Goal: Transaction & Acquisition: Purchase product/service

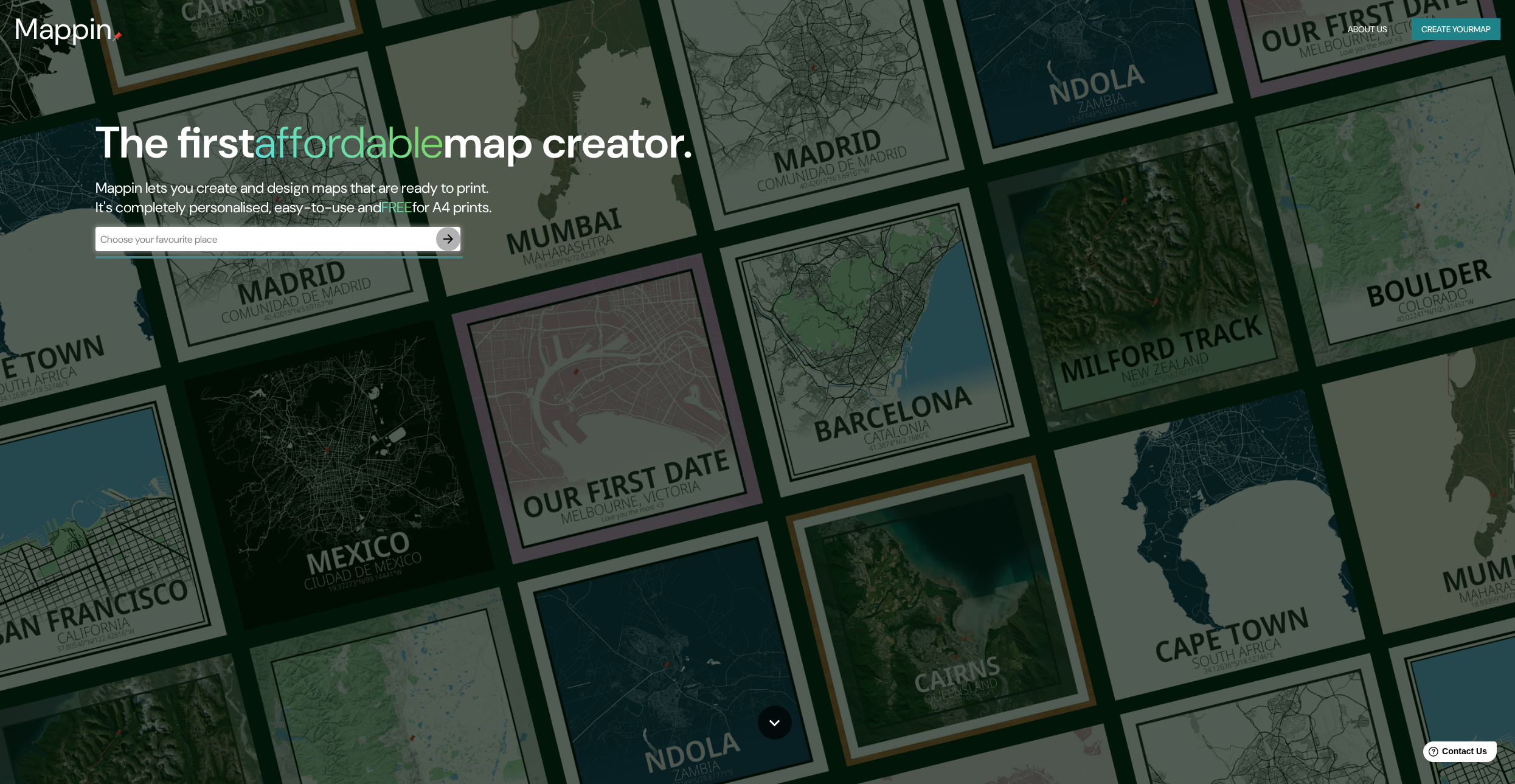
click at [447, 239] on icon "button" at bounding box center [448, 239] width 10 height 10
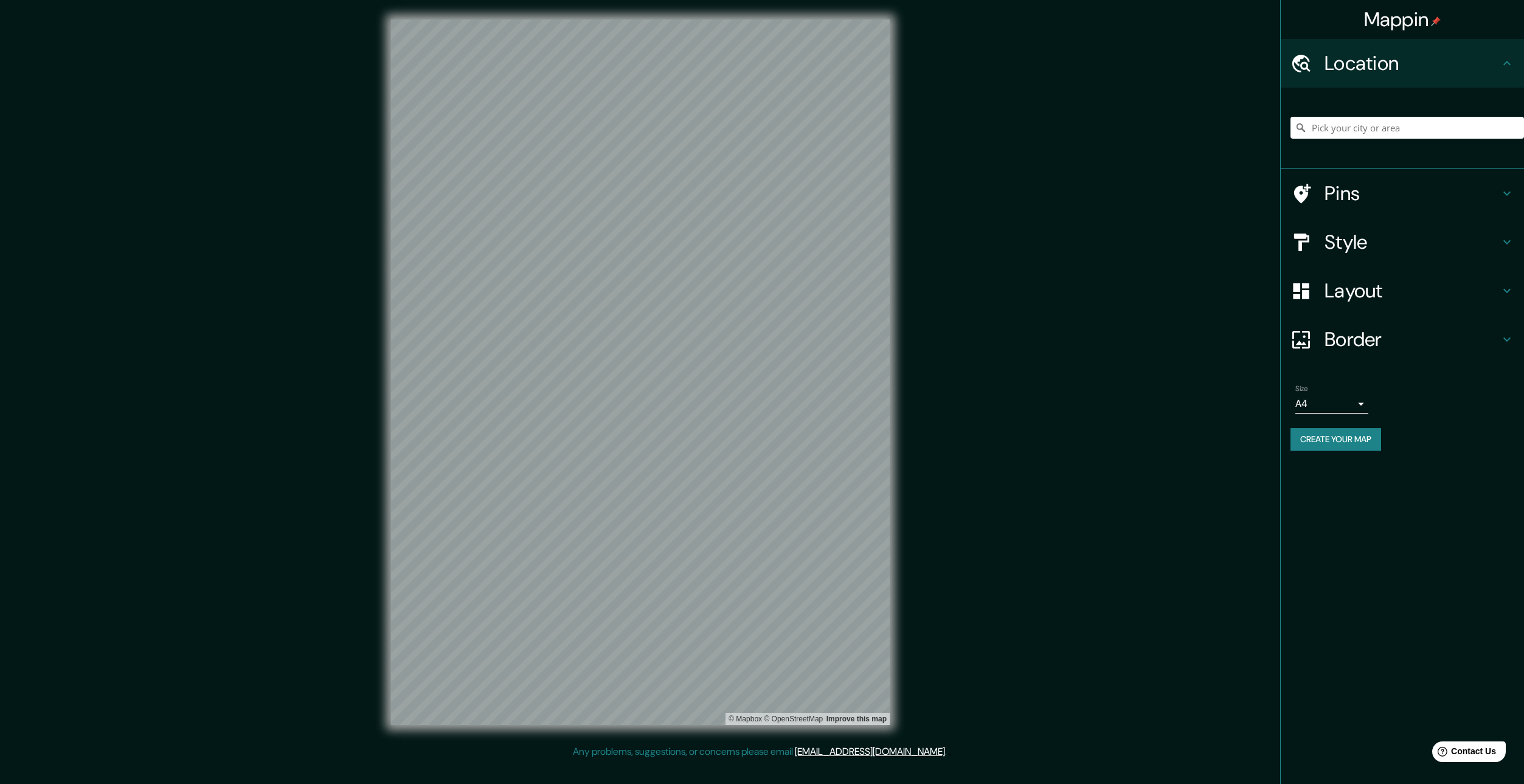
click at [1407, 216] on div "Pins" at bounding box center [1401, 194] width 243 height 48
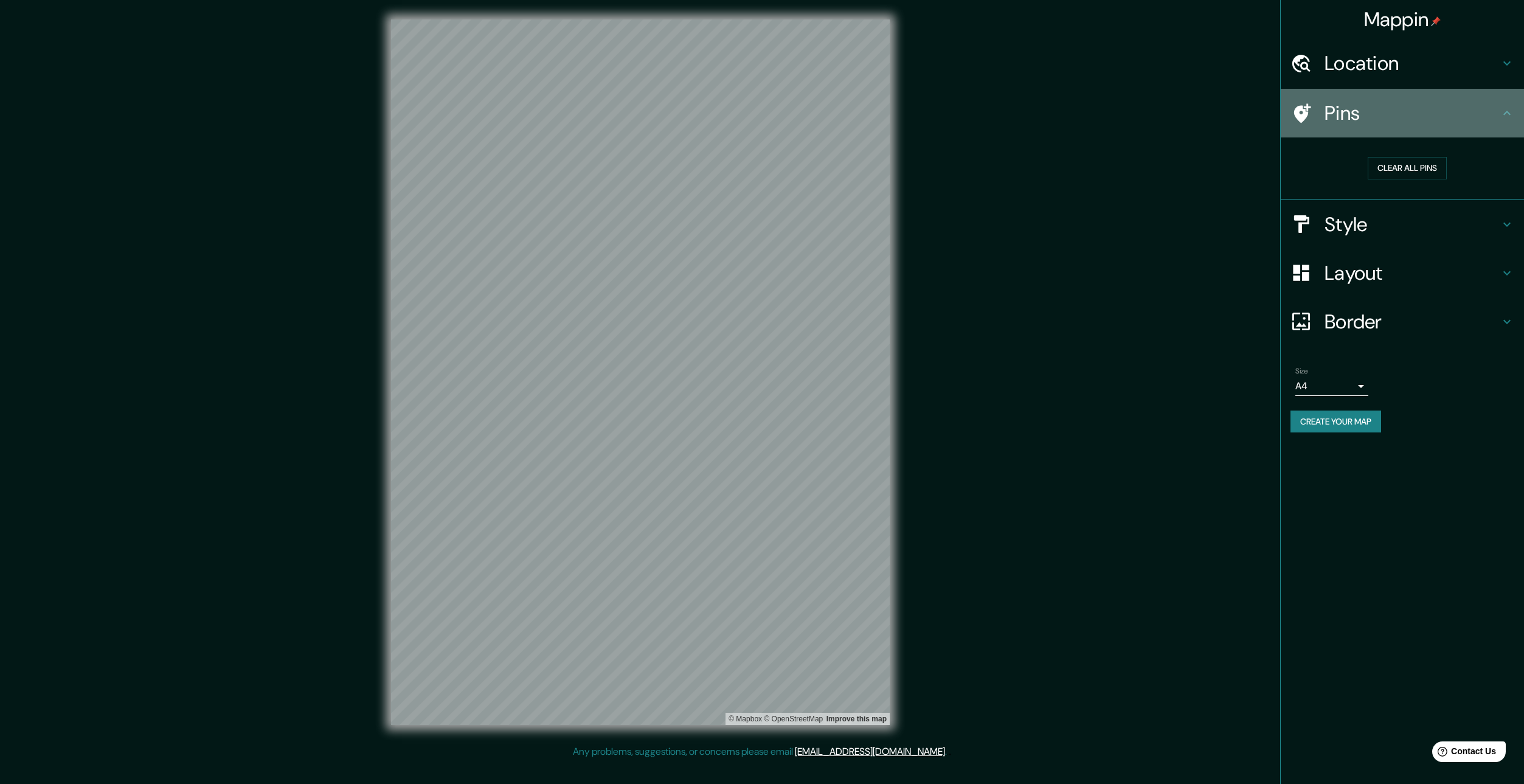
click at [1437, 107] on h4 "Pins" at bounding box center [1412, 113] width 175 height 24
click at [1442, 67] on h4 "Location" at bounding box center [1412, 63] width 175 height 24
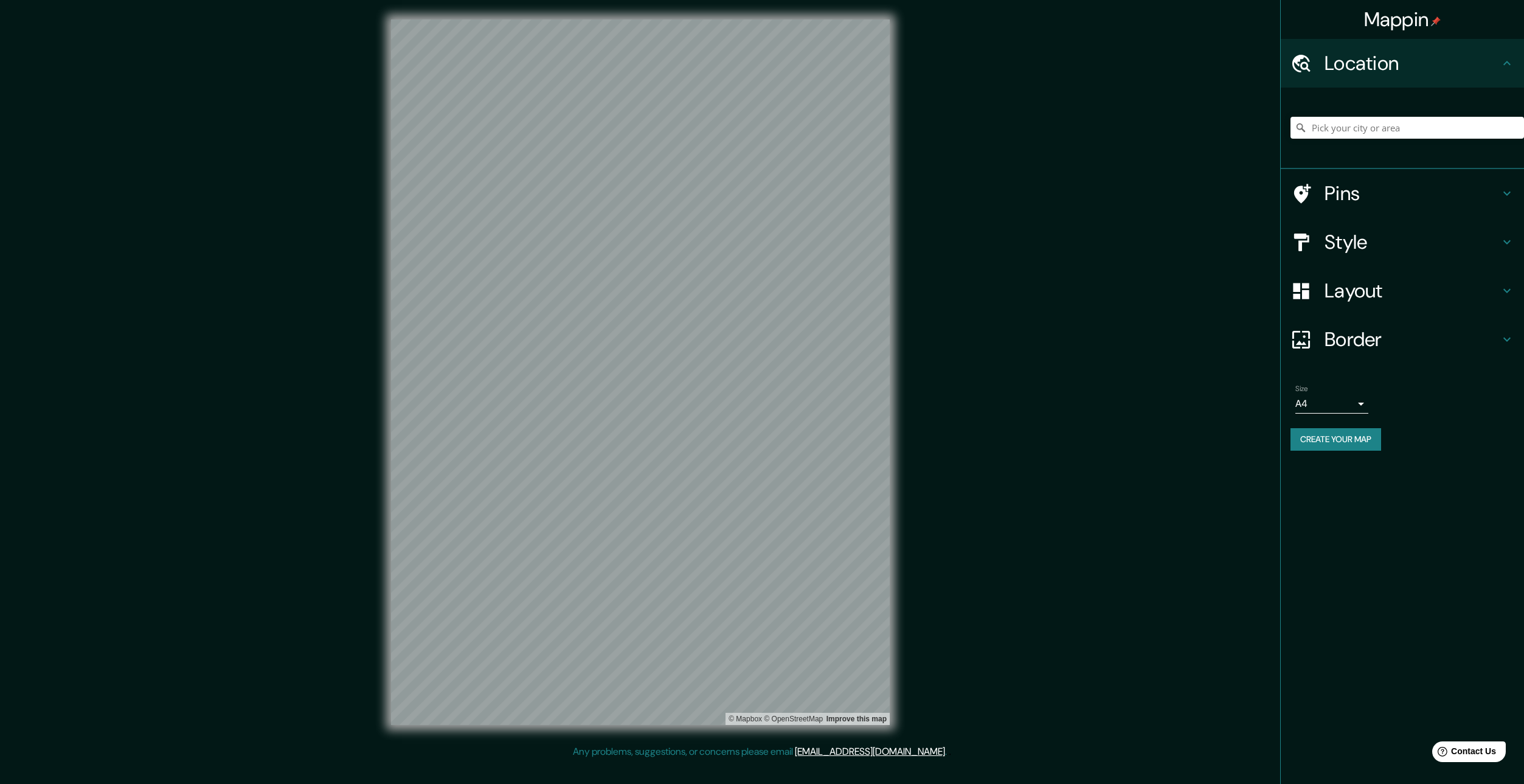
click at [1405, 242] on h4 "Style" at bounding box center [1412, 242] width 175 height 24
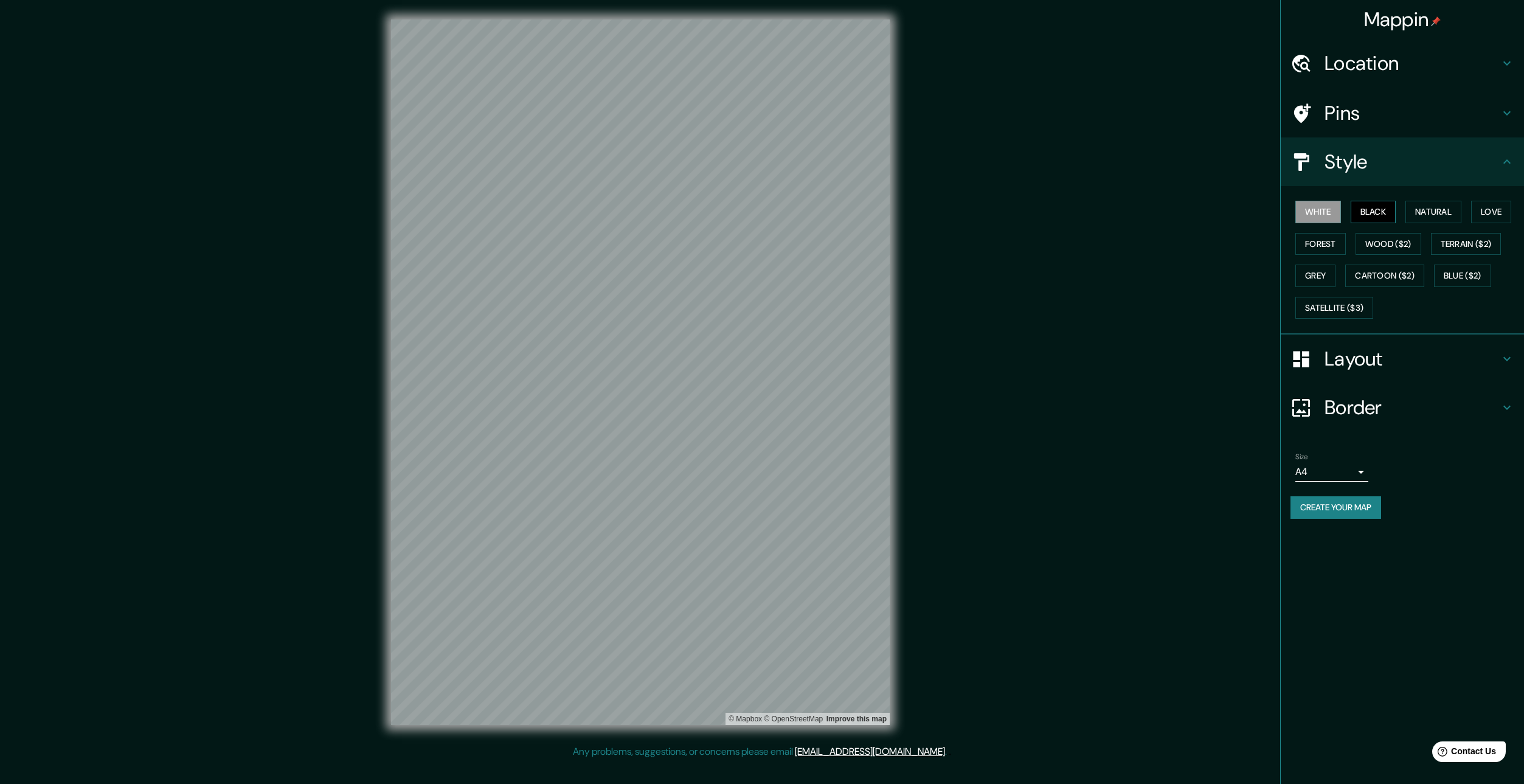
click at [1374, 208] on button "Black" at bounding box center [1373, 212] width 46 height 22
click at [1440, 214] on button "Natural" at bounding box center [1432, 212] width 56 height 22
click at [1495, 219] on button "Love" at bounding box center [1490, 212] width 40 height 22
click at [1321, 250] on button "Forest" at bounding box center [1320, 244] width 50 height 22
click at [1381, 248] on button "Wood ($2)" at bounding box center [1388, 244] width 66 height 22
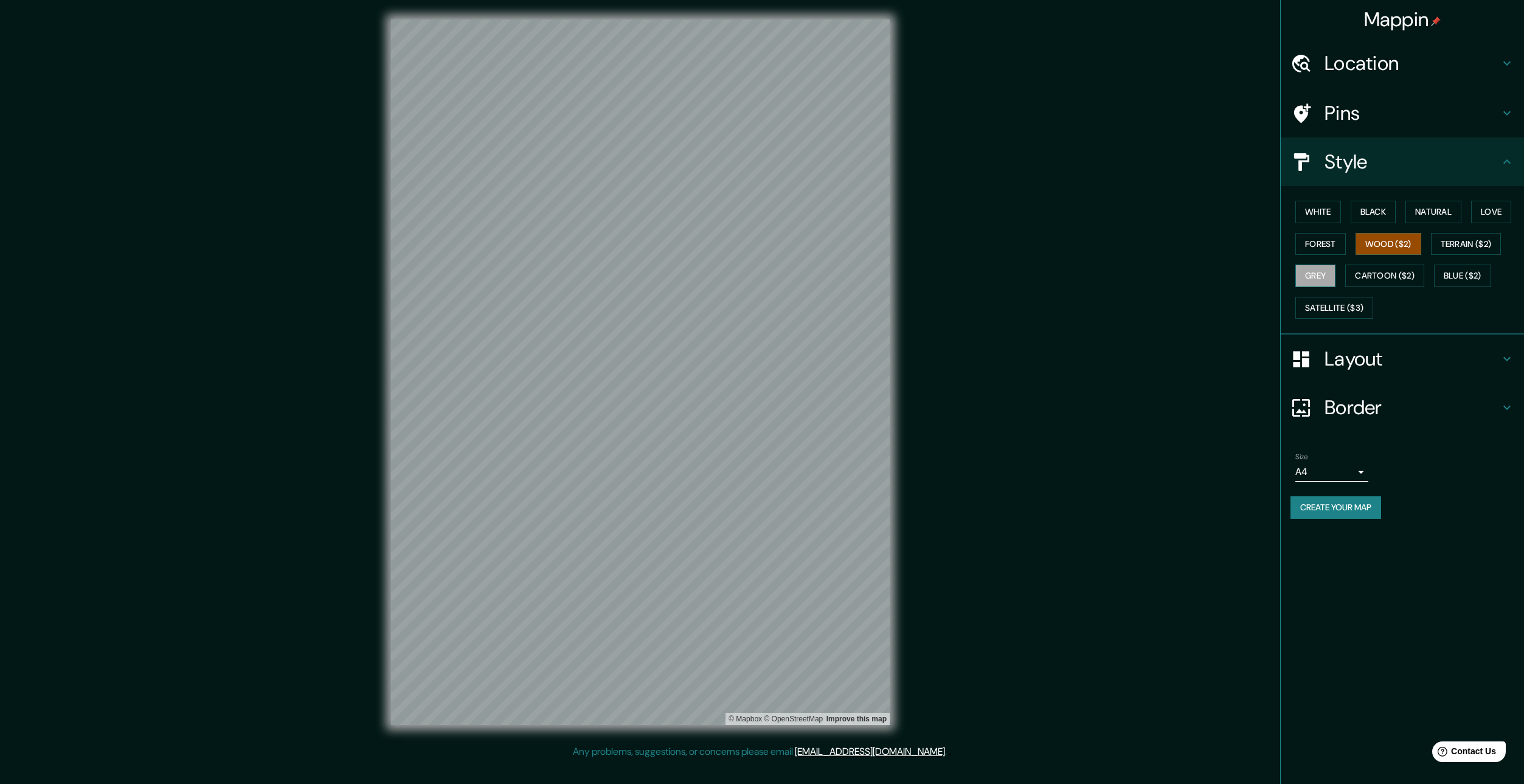
click at [1317, 274] on button "Grey" at bounding box center [1315, 276] width 40 height 22
click at [1376, 371] on h4 "Layout" at bounding box center [1412, 359] width 175 height 24
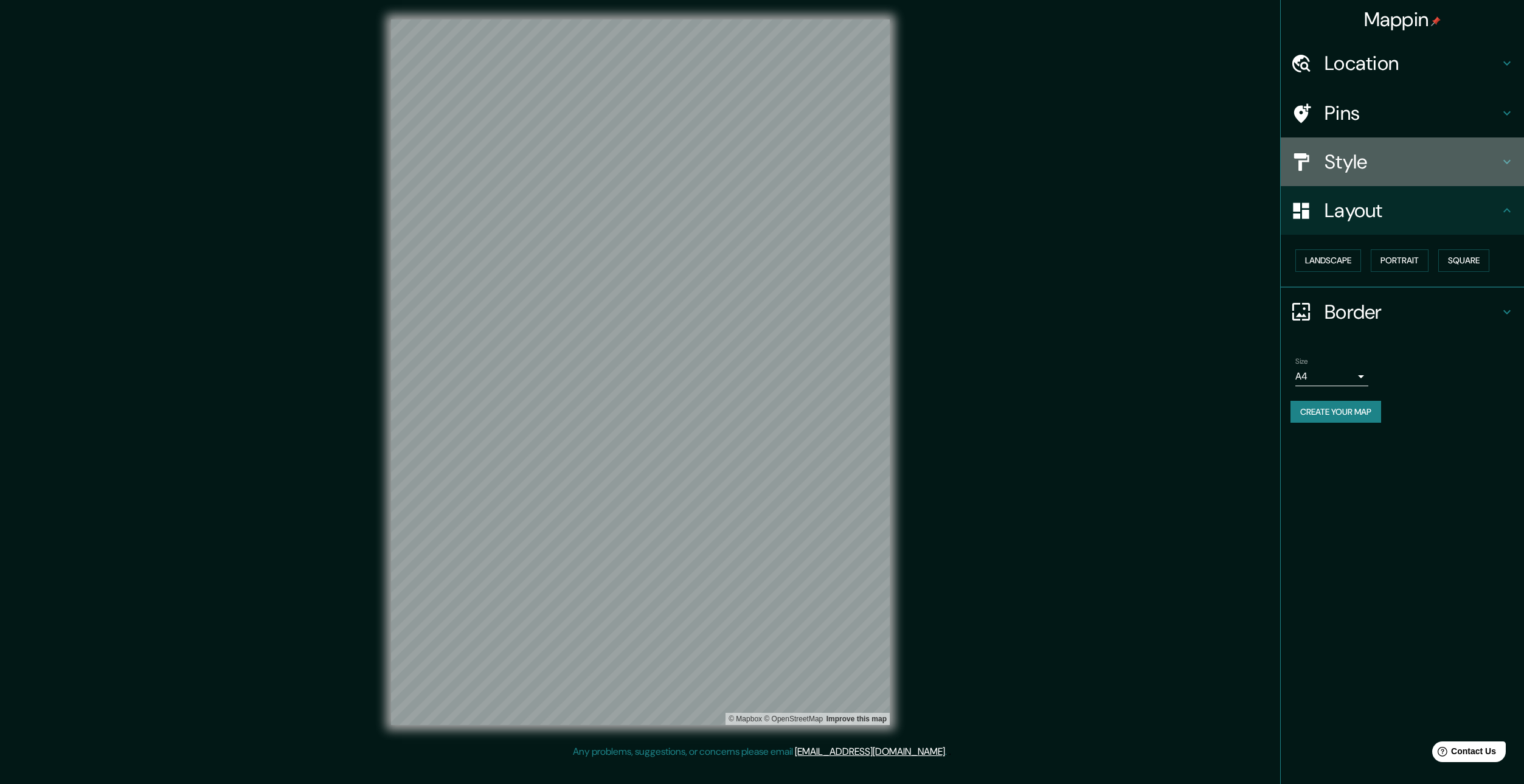
click at [1364, 170] on h4 "Style" at bounding box center [1412, 162] width 175 height 24
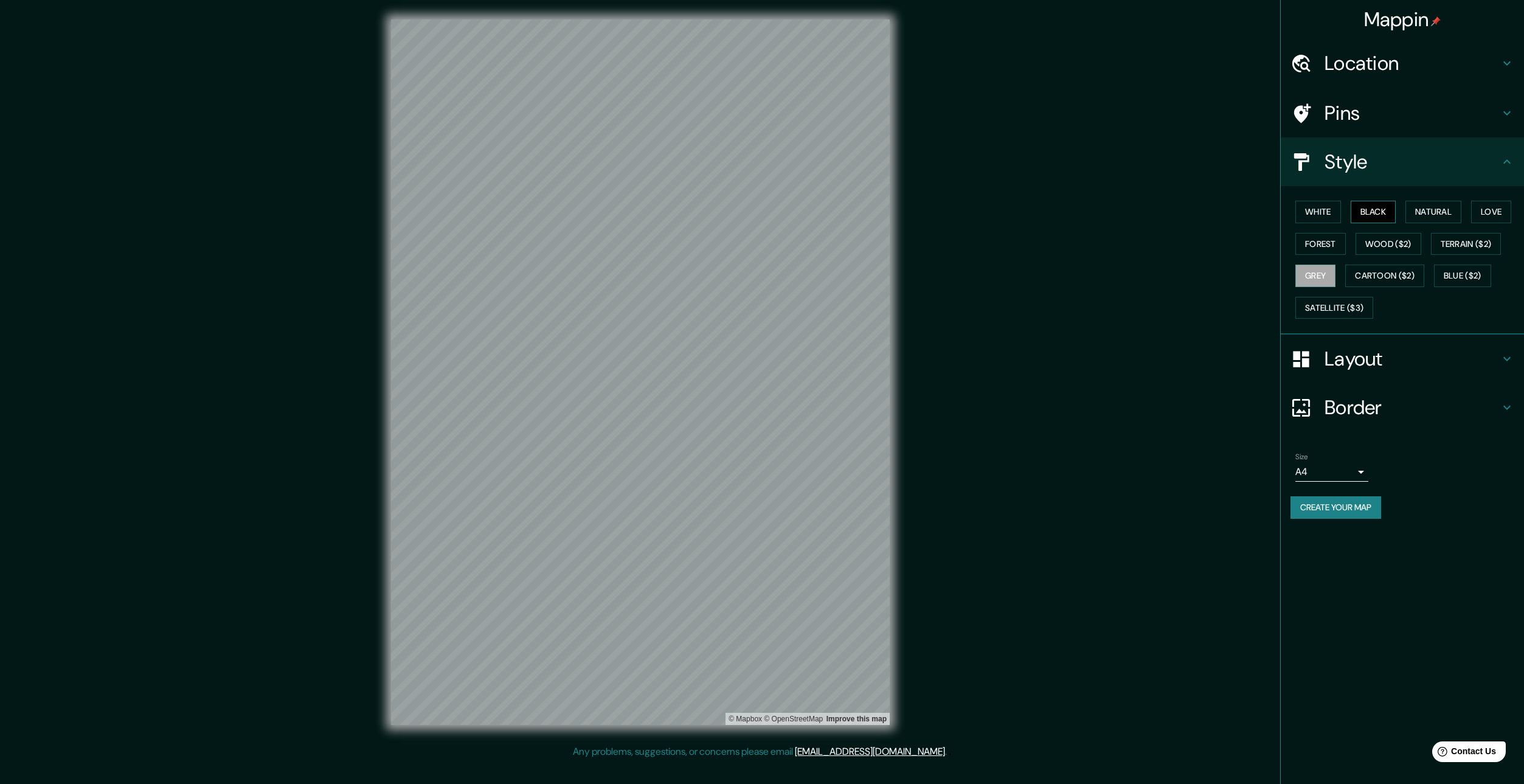
click at [1362, 212] on button "Black" at bounding box center [1373, 212] width 46 height 22
click at [1361, 378] on div "Layout" at bounding box center [1401, 359] width 243 height 48
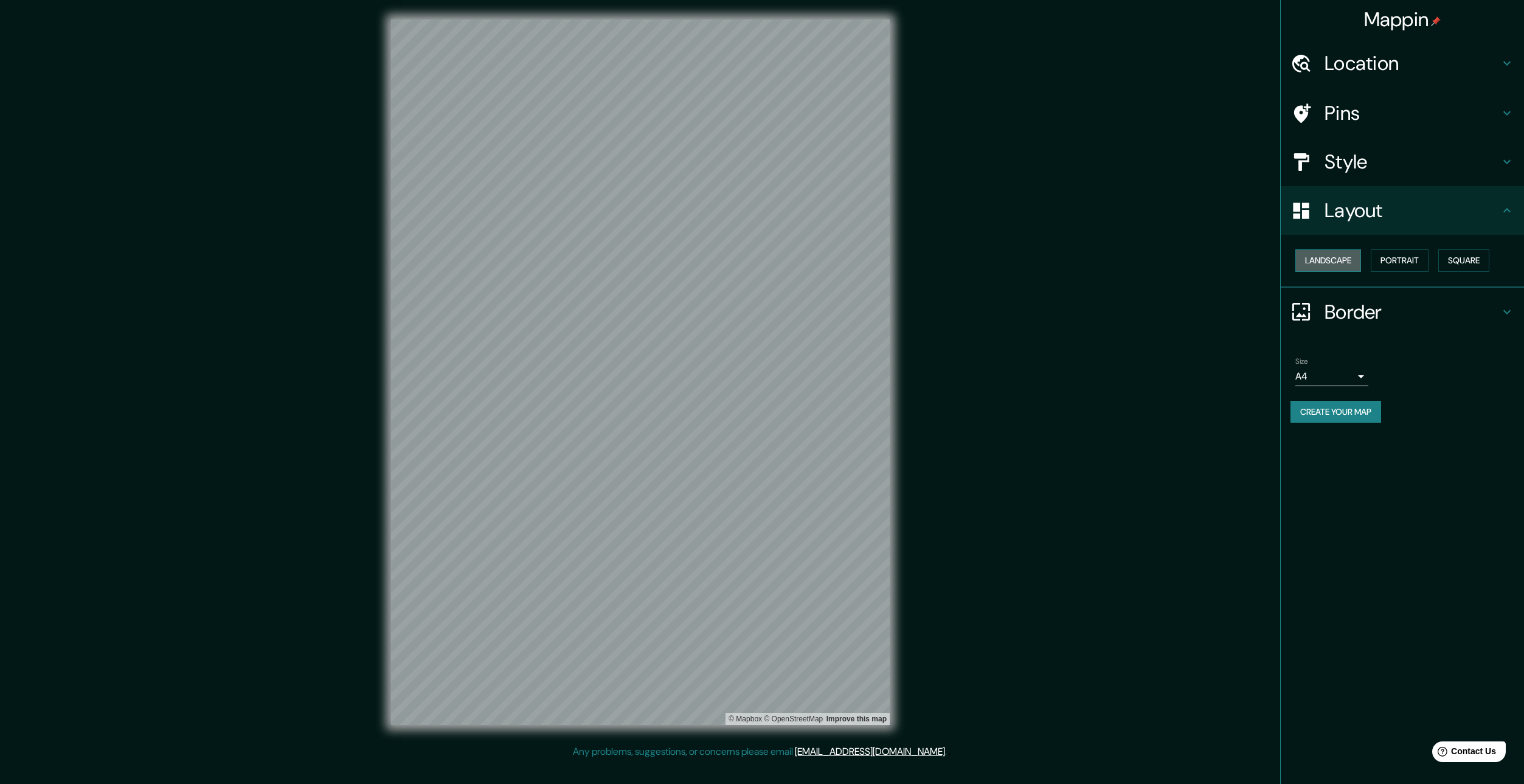
click at [1354, 265] on button "Landscape" at bounding box center [1328, 260] width 66 height 22
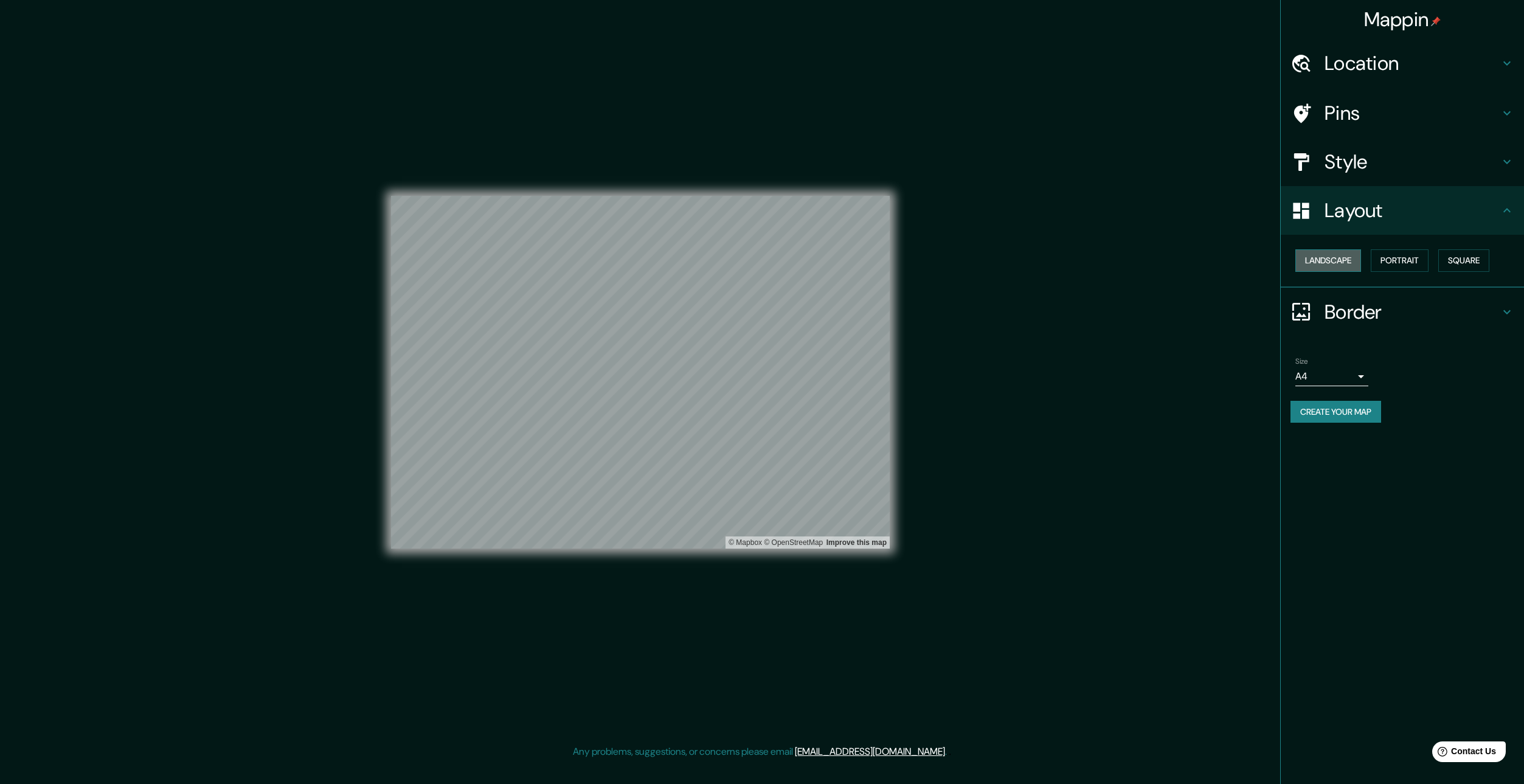
click at [1354, 265] on button "Landscape" at bounding box center [1328, 260] width 66 height 22
click at [1419, 264] on button "Portrait" at bounding box center [1399, 260] width 58 height 22
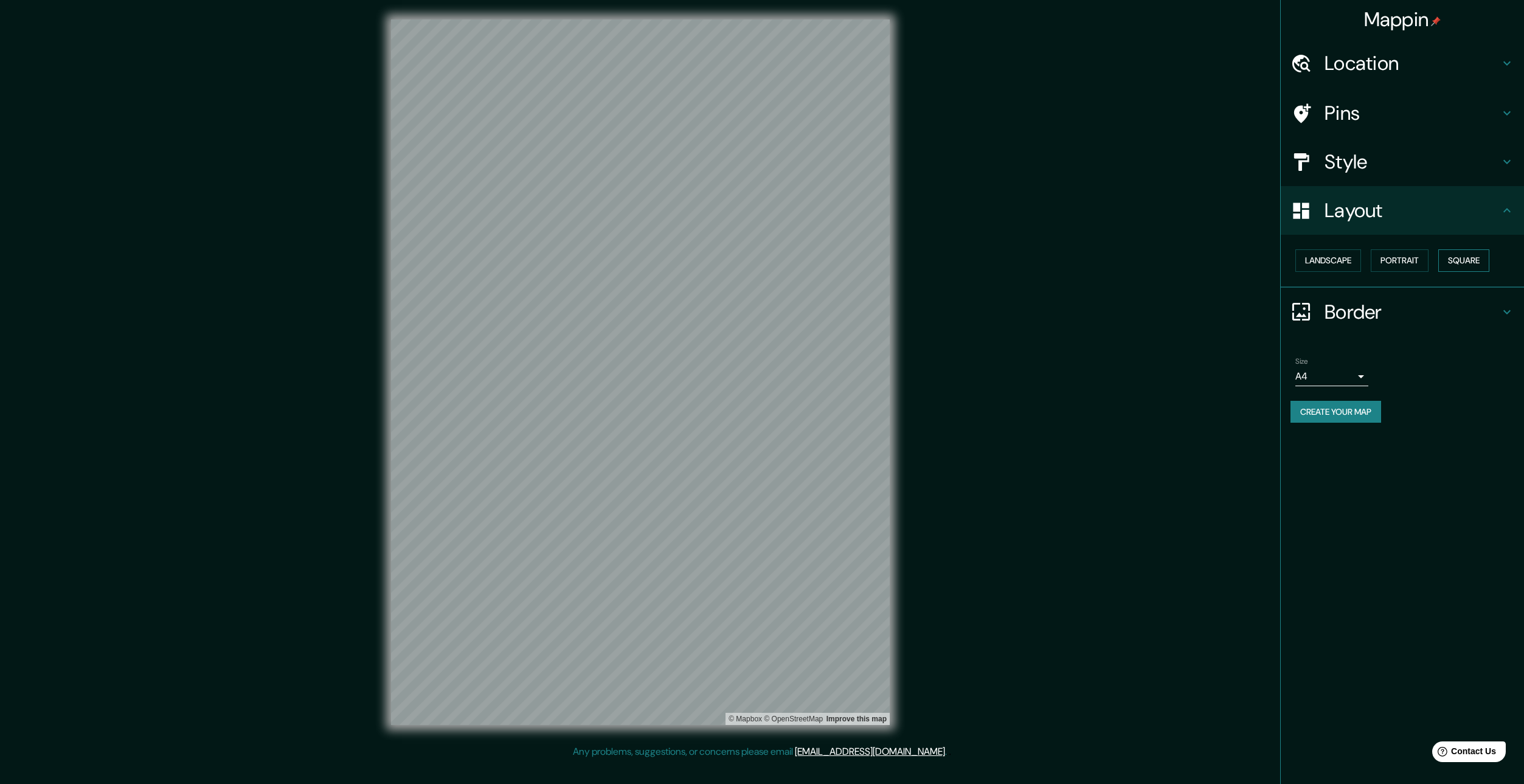
click at [1474, 264] on button "Square" at bounding box center [1463, 260] width 51 height 22
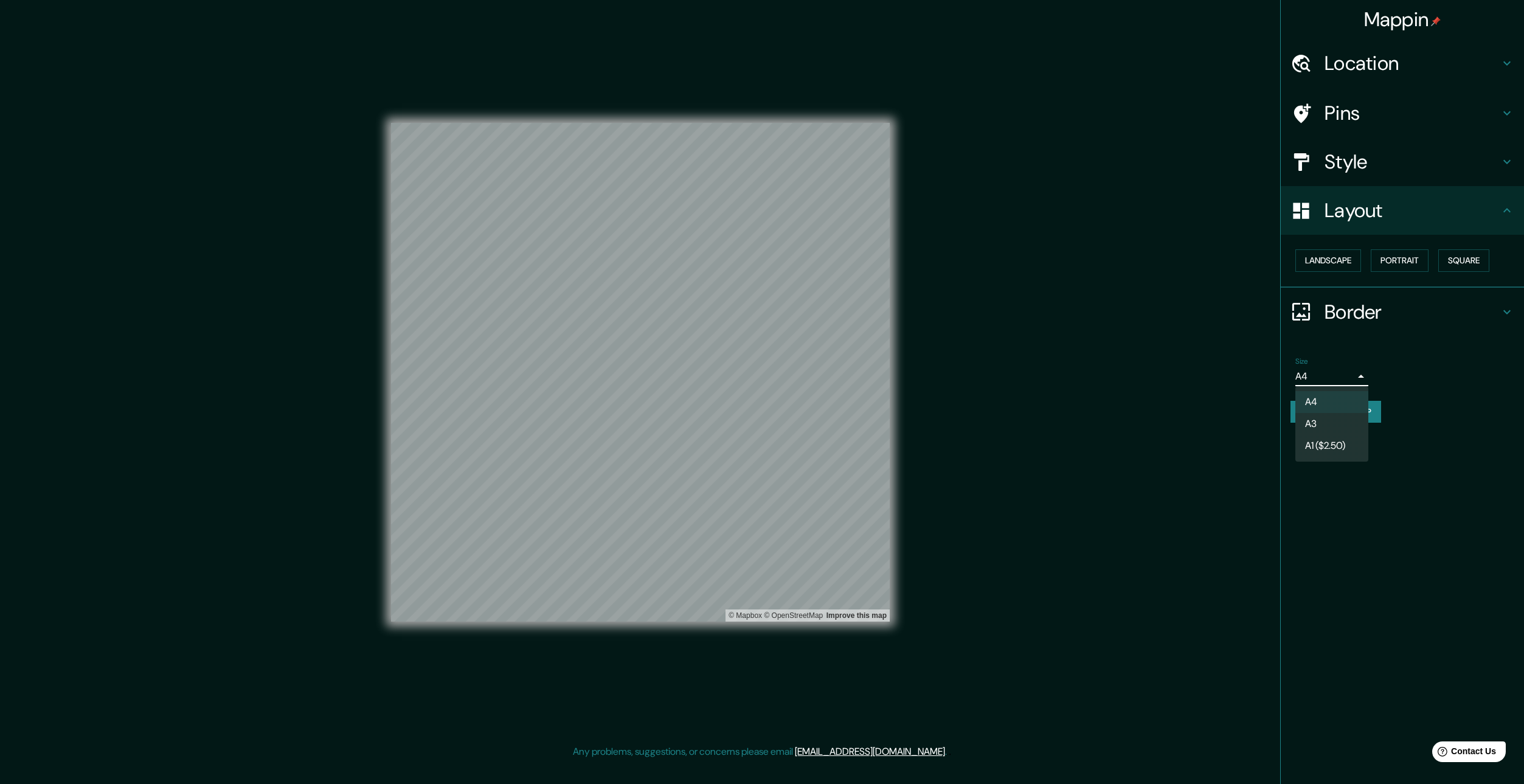
click at [1330, 376] on body "Mappin Location Pins Style Layout Landscape Portrait Square Border Choose a bor…" at bounding box center [762, 392] width 1524 height 784
click at [1325, 432] on li "A3" at bounding box center [1331, 424] width 73 height 22
click at [1338, 377] on body "Mappin Location Pins Style Layout Landscape Portrait Square Border Choose a bor…" at bounding box center [762, 392] width 1524 height 784
click at [1334, 397] on li "A4" at bounding box center [1331, 401] width 73 height 22
type input "single"
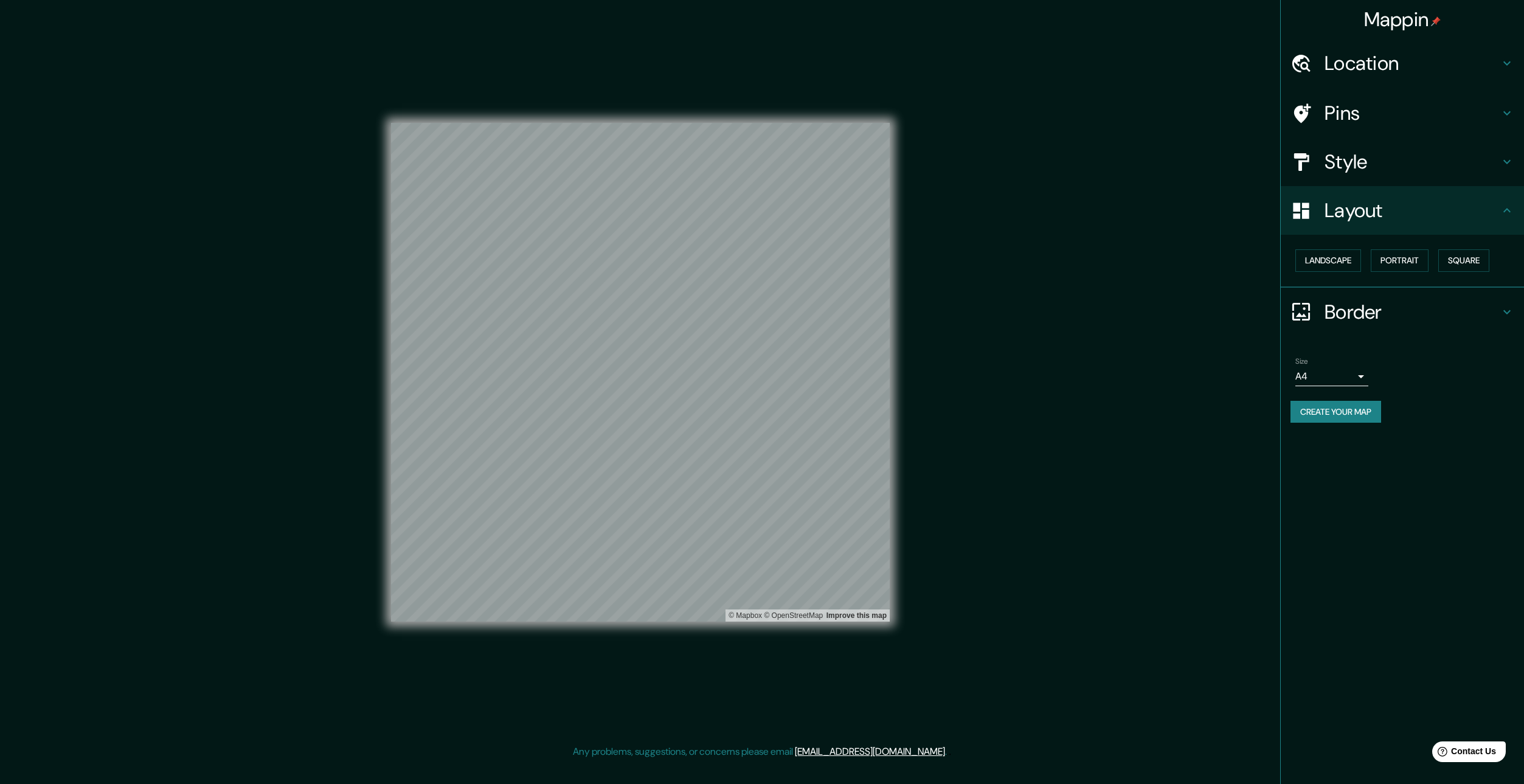
click at [1393, 114] on h4 "Pins" at bounding box center [1412, 113] width 175 height 24
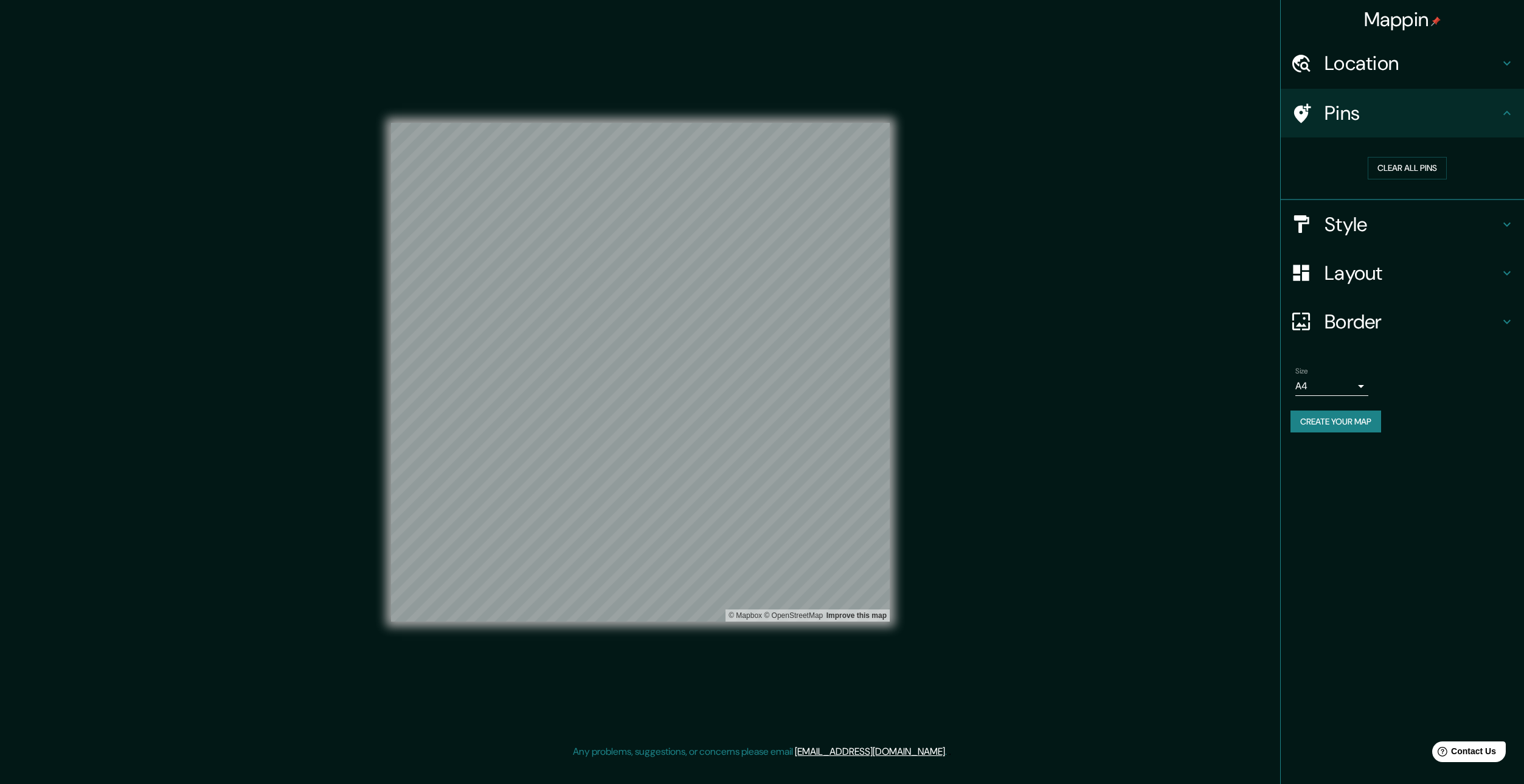
click at [1443, 229] on h4 "Style" at bounding box center [1412, 224] width 175 height 24
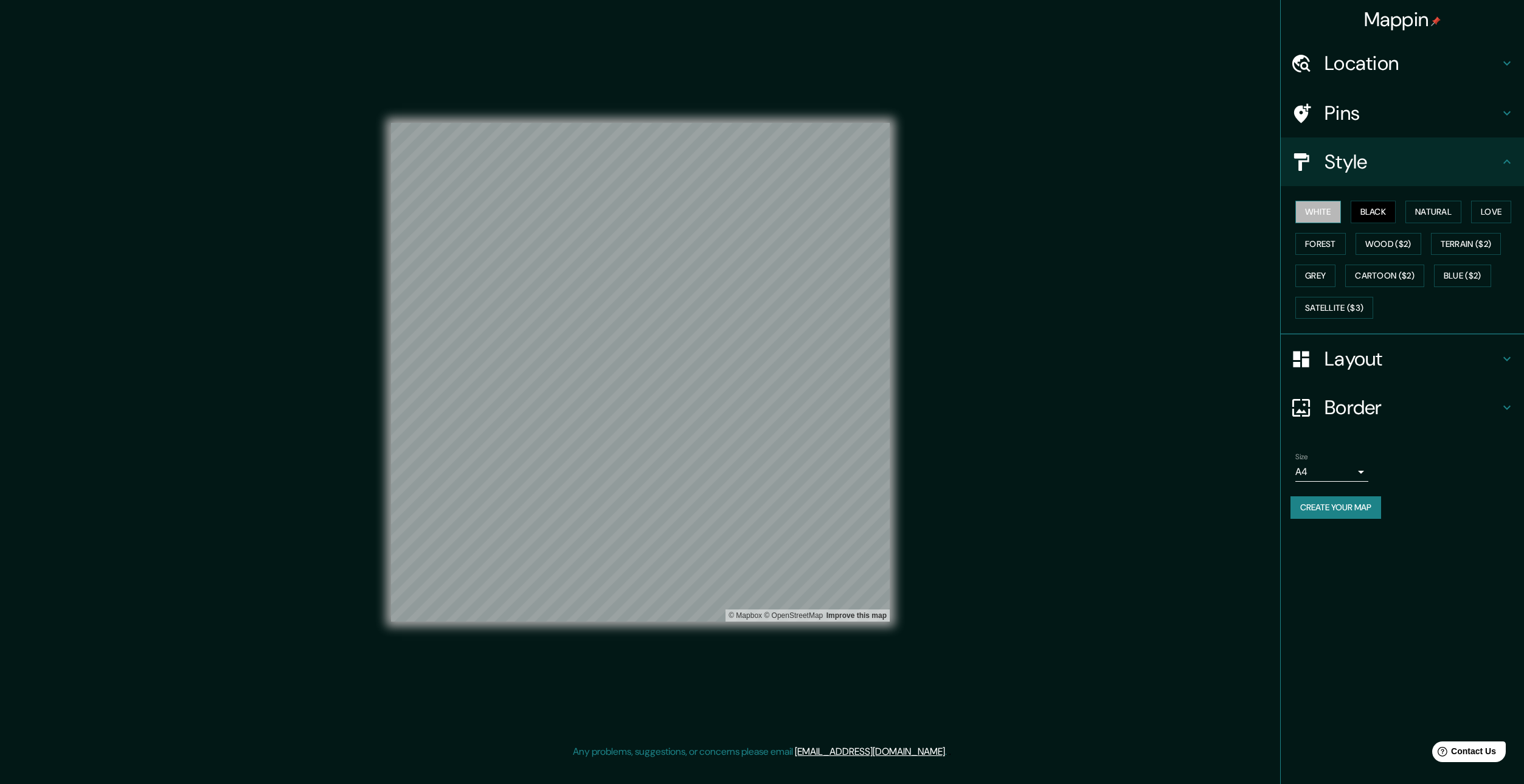
click at [1297, 209] on button "White" at bounding box center [1317, 212] width 46 height 22
click at [1393, 56] on h4 "Location" at bounding box center [1412, 63] width 175 height 24
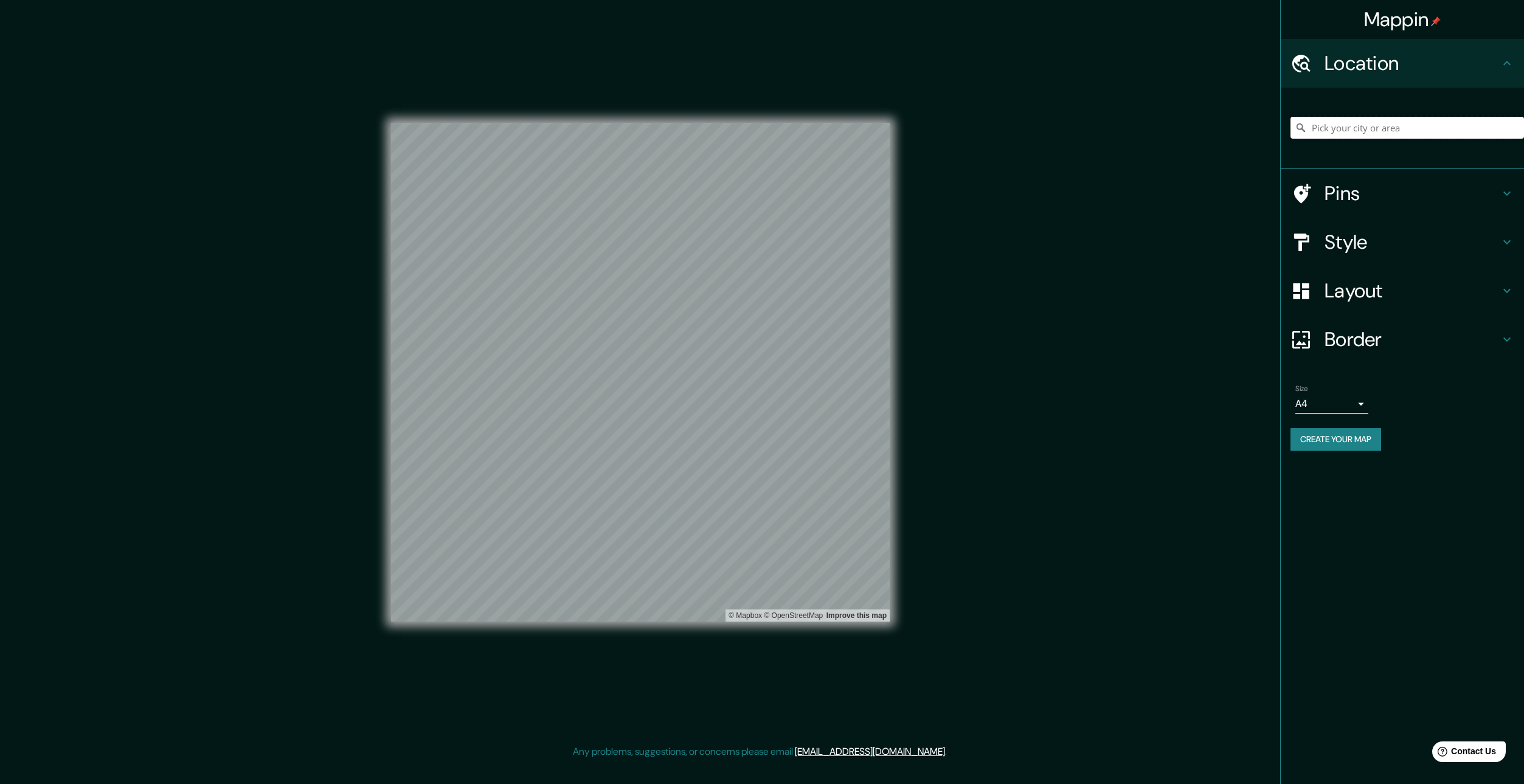
click at [1382, 137] on input "Pick your city or area" at bounding box center [1407, 127] width 233 height 22
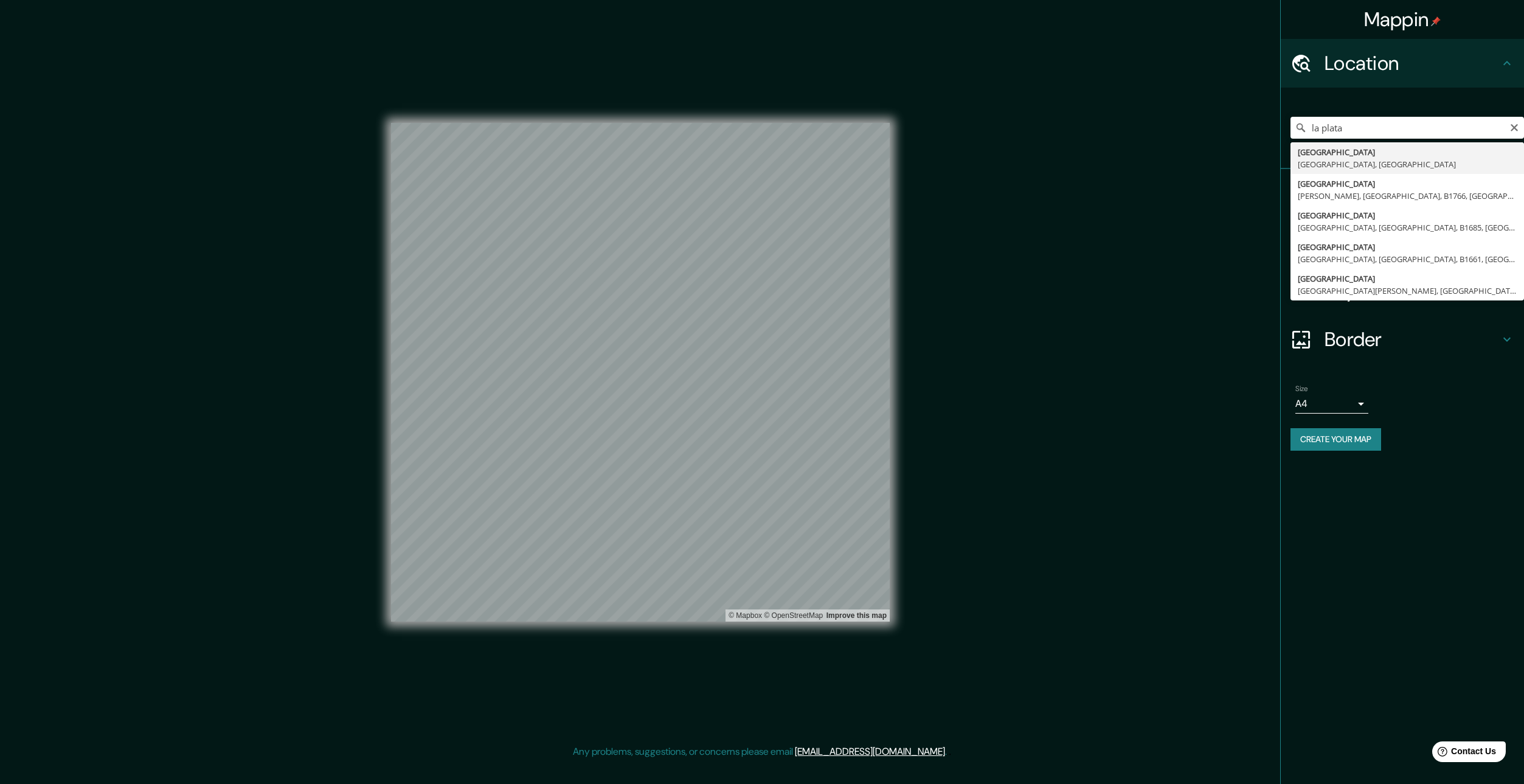
type input "[GEOGRAPHIC_DATA], [GEOGRAPHIC_DATA], [GEOGRAPHIC_DATA]"
